Goal: Check status: Check status

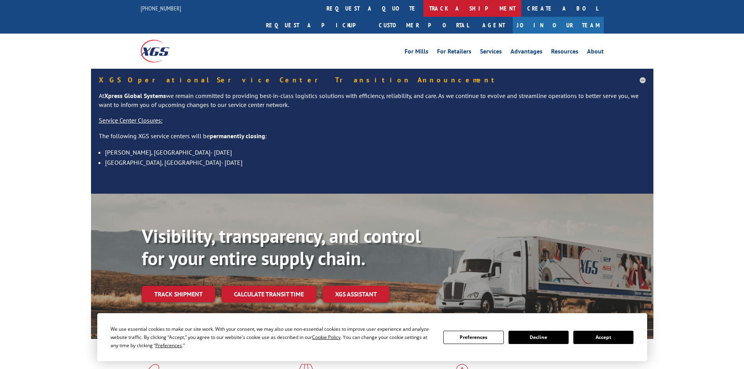
click at [424, 7] on link "track a shipment" at bounding box center [473, 8] width 98 height 17
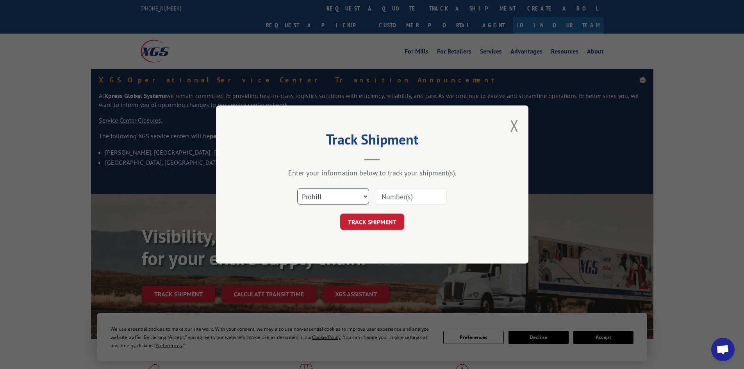
click at [365, 195] on select "Select category... Probill BOL PO" at bounding box center [333, 196] width 72 height 16
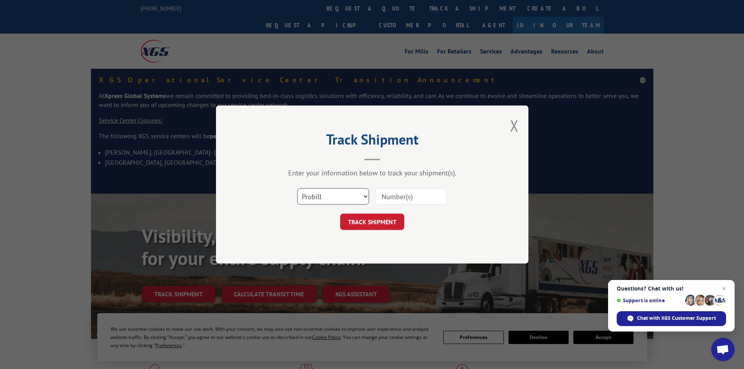
select select "bol"
click at [297, 188] on select "Select category... Probill BOL PO" at bounding box center [333, 196] width 72 height 16
click at [395, 198] on input at bounding box center [411, 196] width 72 height 16
paste input "17095376"
type input "17095376"
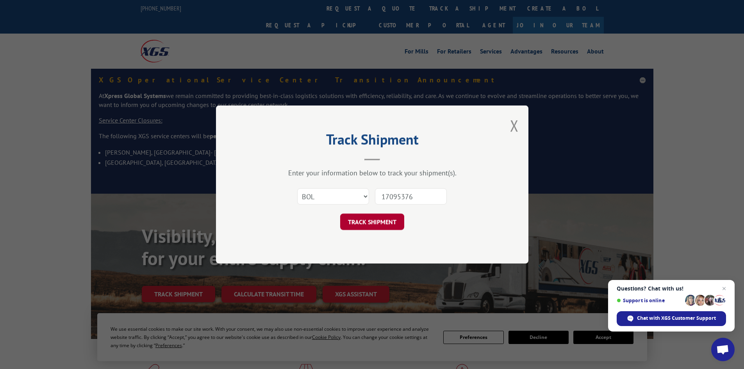
click at [384, 225] on button "TRACK SHIPMENT" at bounding box center [372, 222] width 64 height 16
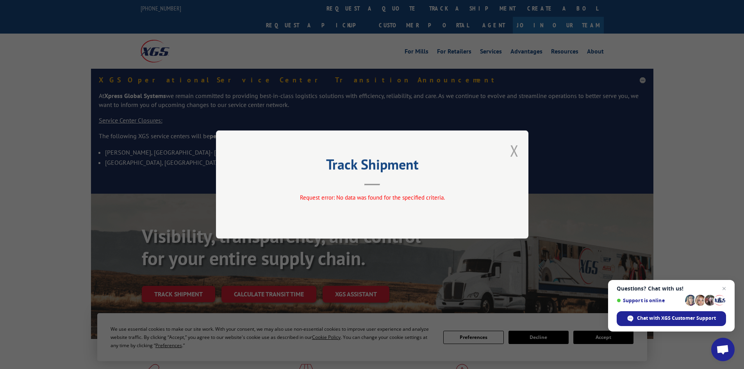
click at [512, 150] on button "Close modal" at bounding box center [514, 150] width 9 height 21
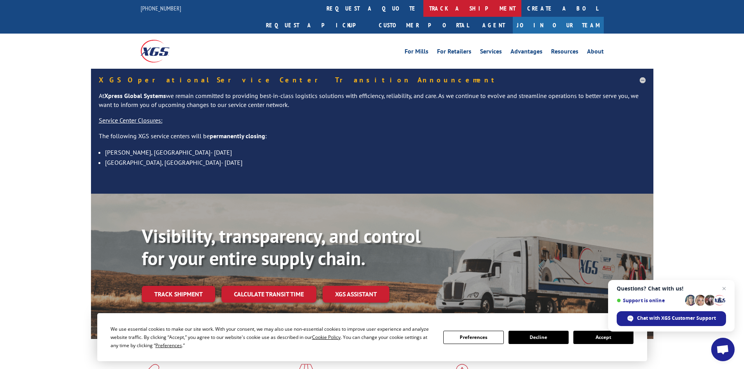
click at [424, 10] on link "track a shipment" at bounding box center [473, 8] width 98 height 17
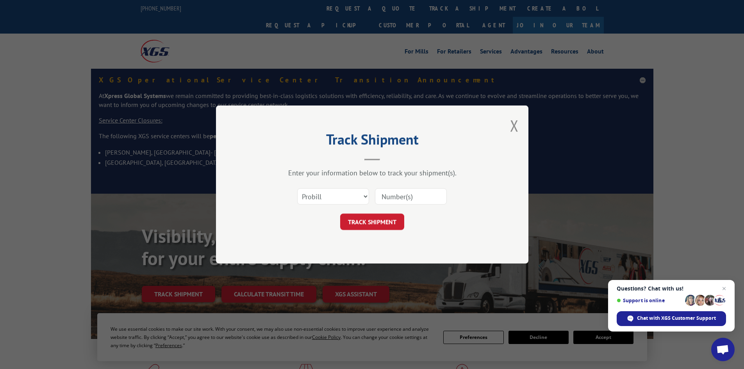
click at [389, 194] on input at bounding box center [411, 196] width 72 height 16
paste input "17095376"
type input "17095376"
click at [376, 220] on button "TRACK SHIPMENT" at bounding box center [372, 222] width 64 height 16
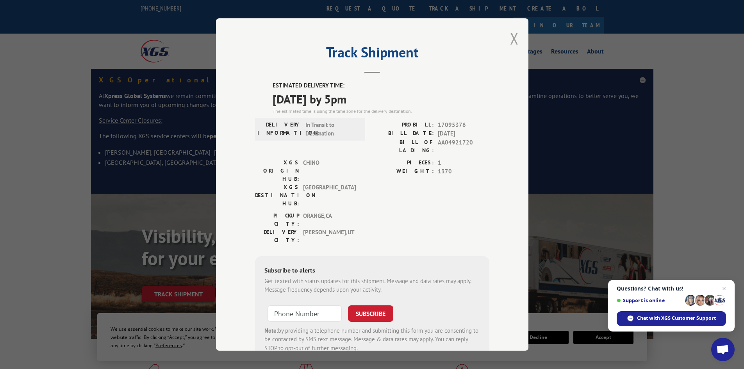
click at [512, 39] on button "Close modal" at bounding box center [514, 38] width 9 height 21
